Goal: Task Accomplishment & Management: Use online tool/utility

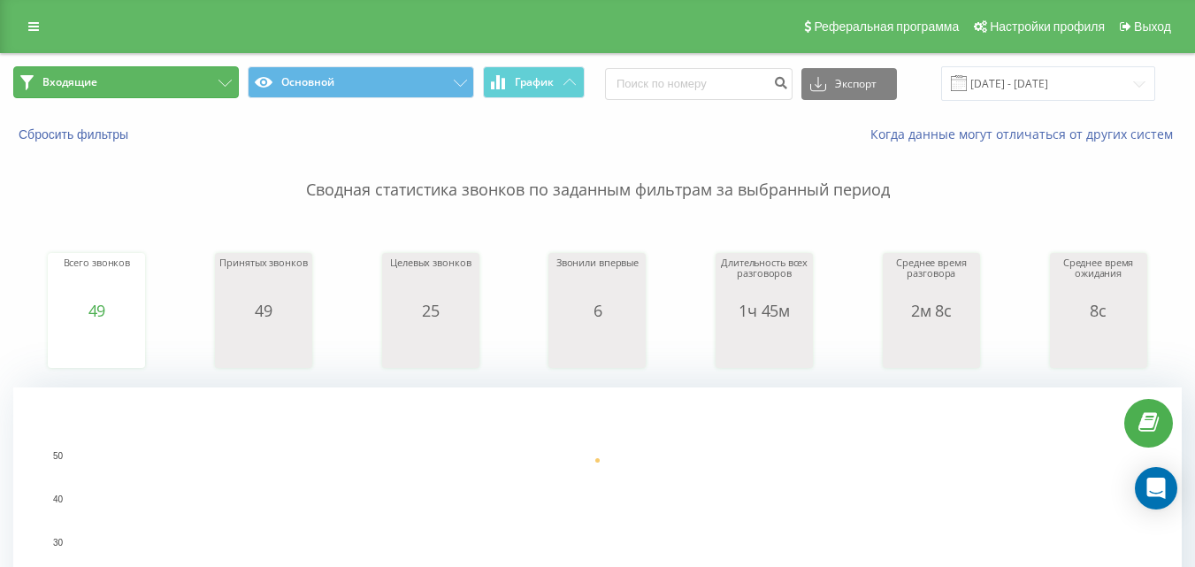
click at [174, 66] on button "Входящие" at bounding box center [126, 82] width 226 height 32
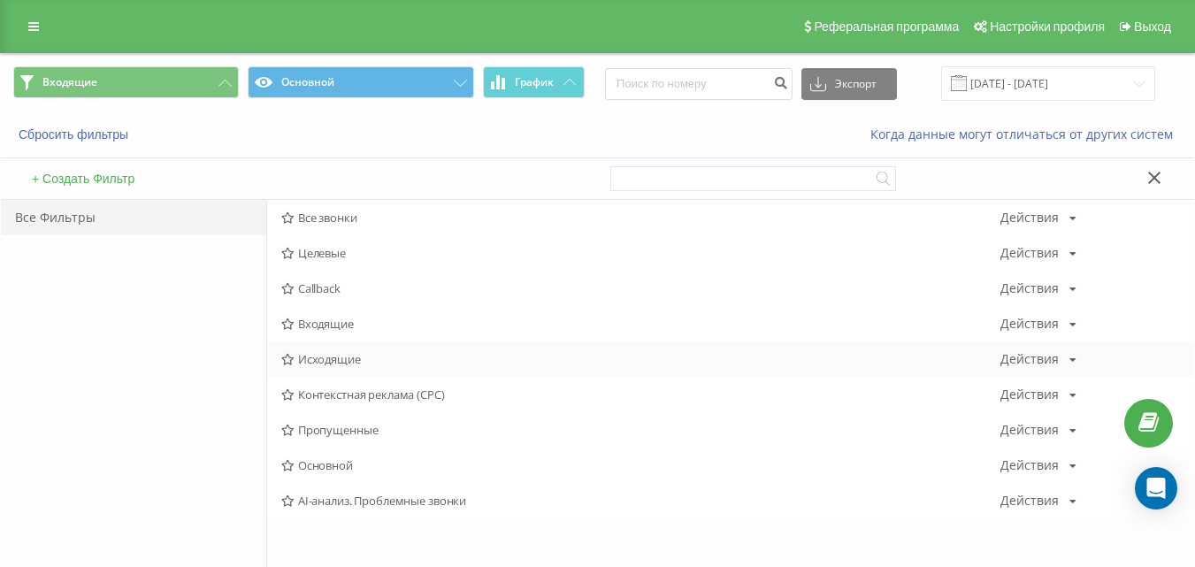
click at [354, 353] on span "Исходящие" at bounding box center [640, 359] width 719 height 12
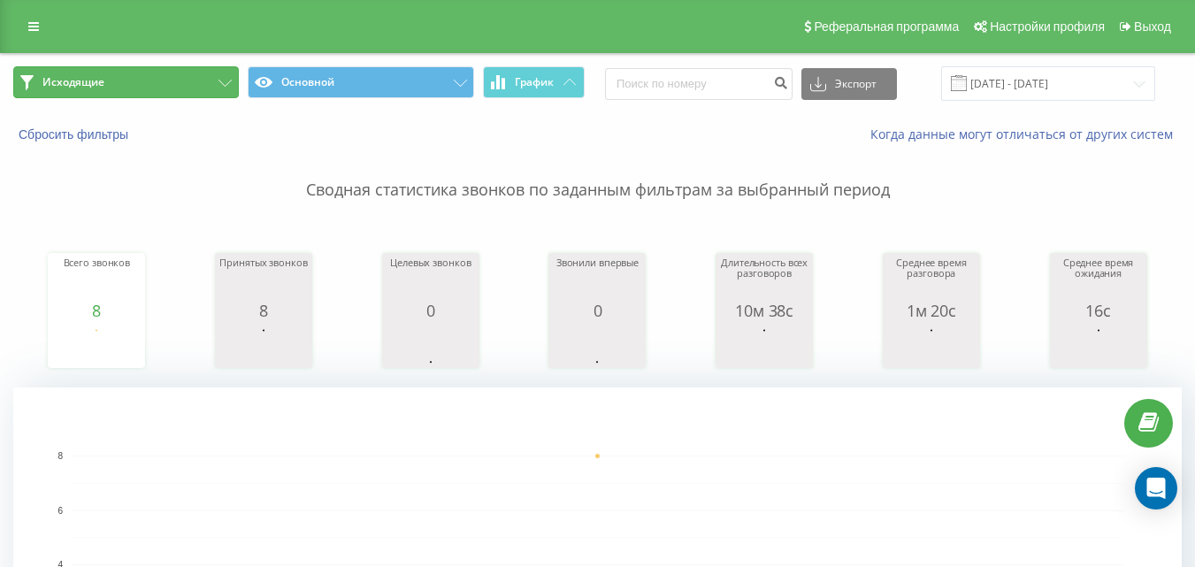
click at [188, 81] on button "Исходящие" at bounding box center [126, 82] width 226 height 32
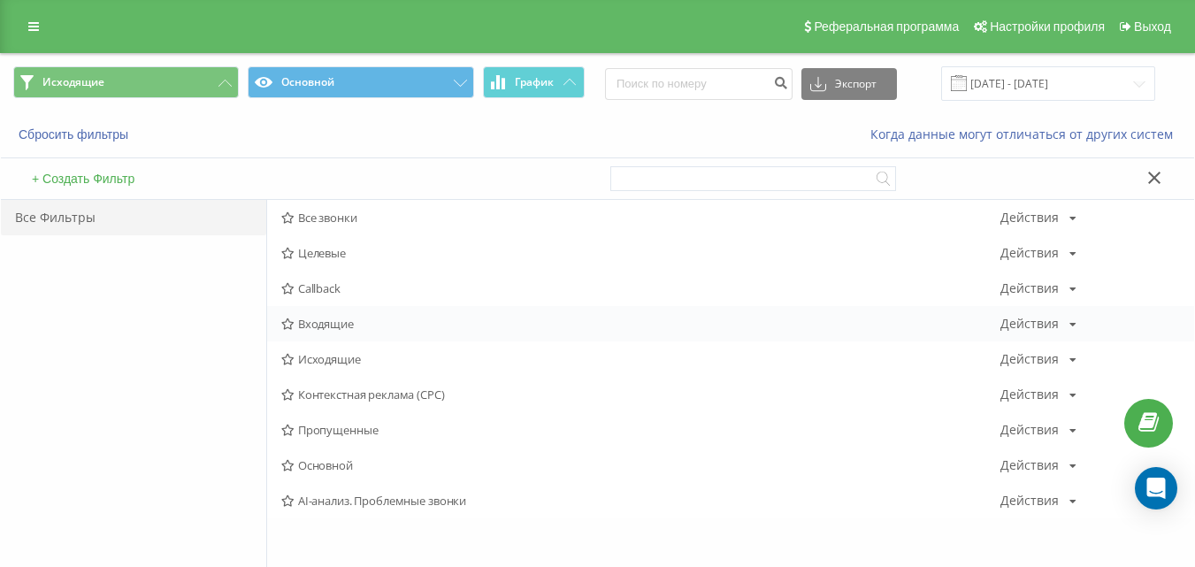
click at [338, 319] on span "Входящие" at bounding box center [640, 324] width 719 height 12
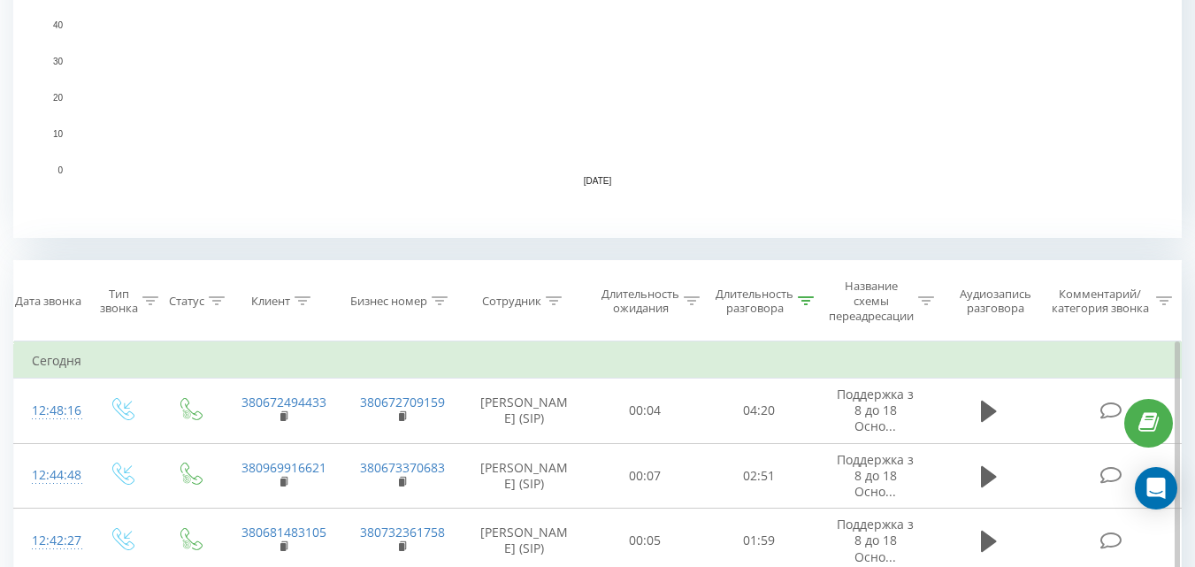
scroll to position [619, 0]
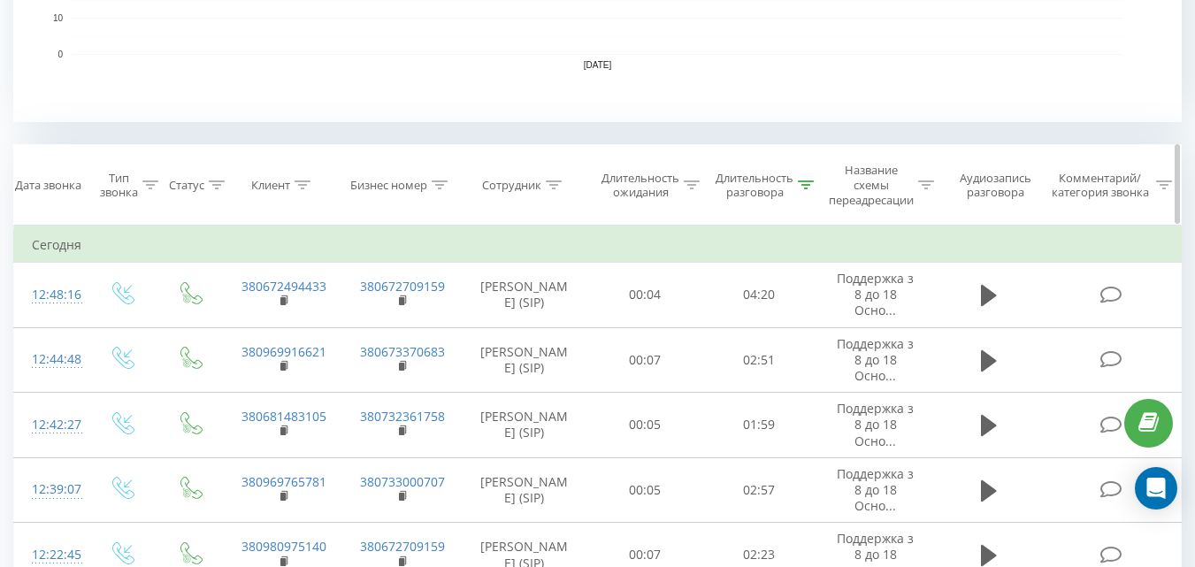
click at [774, 194] on div "Длительность разговора" at bounding box center [755, 186] width 78 height 30
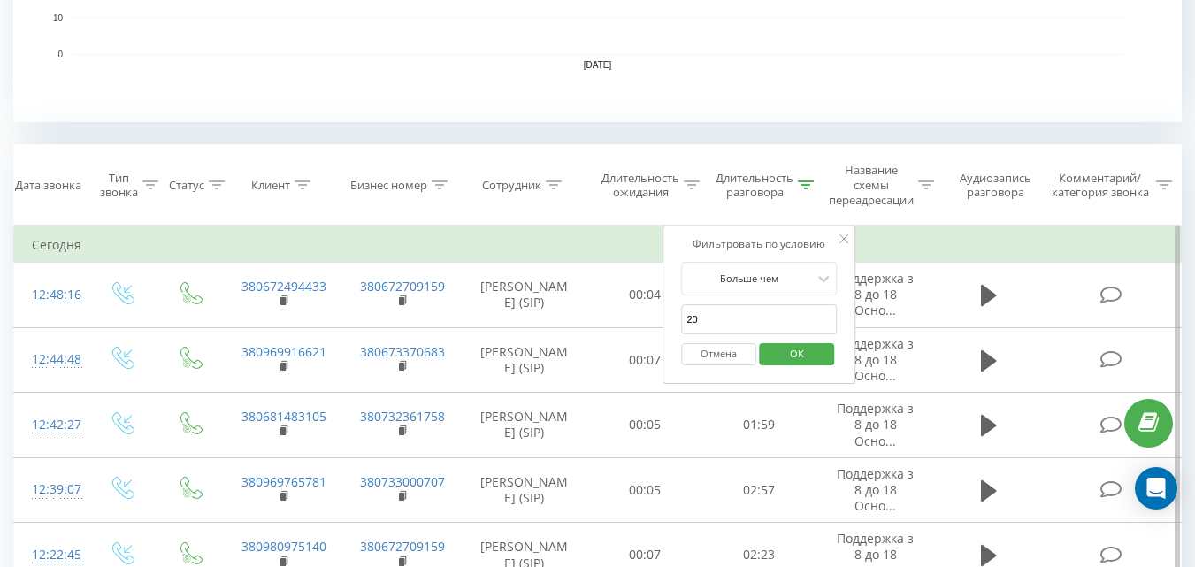
click at [792, 352] on span "OK" at bounding box center [797, 353] width 50 height 27
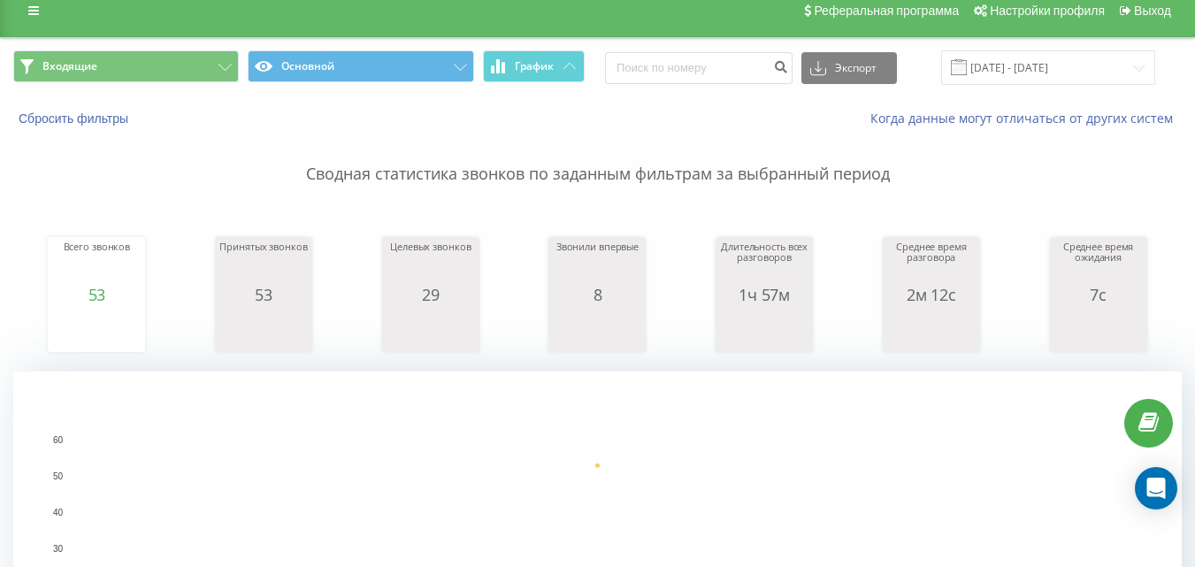
scroll to position [0, 0]
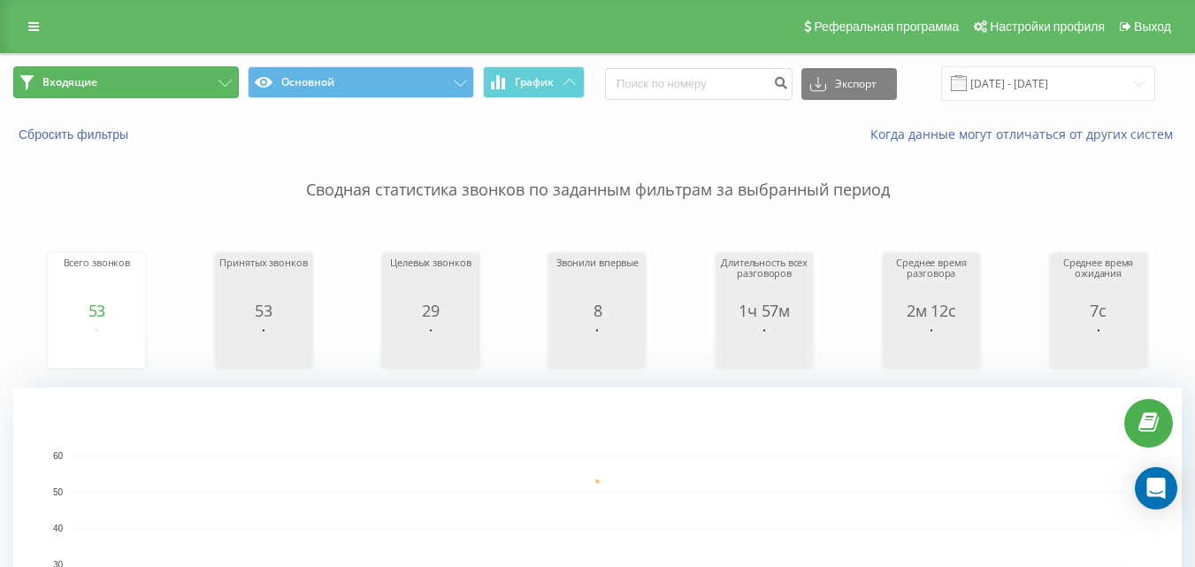
click at [164, 78] on button "Входящие" at bounding box center [126, 82] width 226 height 32
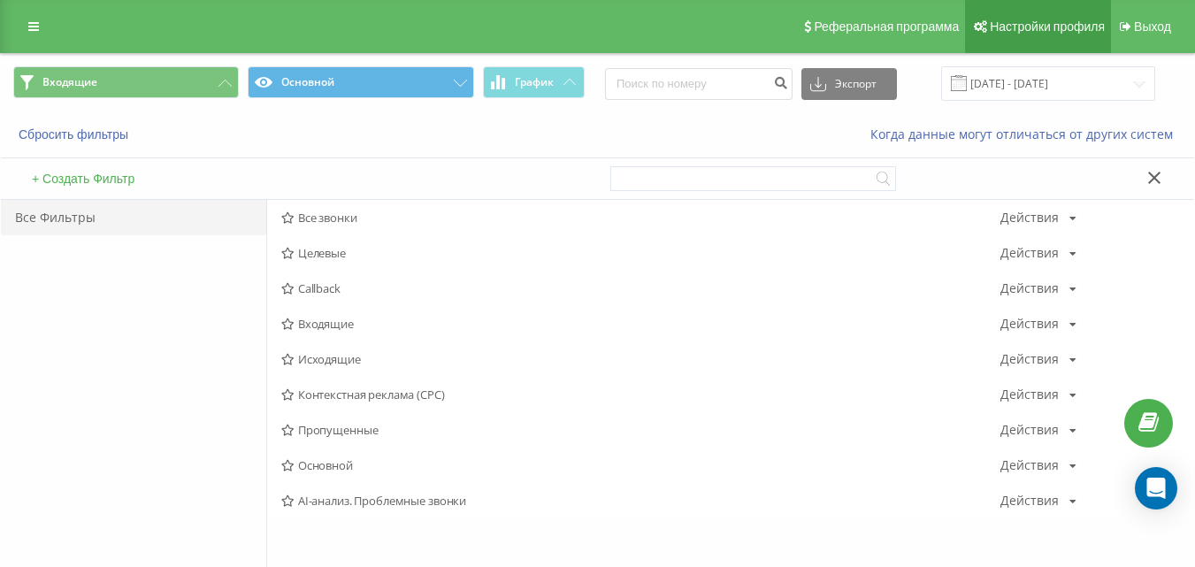
drag, startPoint x: 326, startPoint y: 359, endPoint x: 976, endPoint y: 43, distance: 722.8
click at [326, 360] on span "Исходящие" at bounding box center [640, 359] width 719 height 12
